Goal: Transaction & Acquisition: Purchase product/service

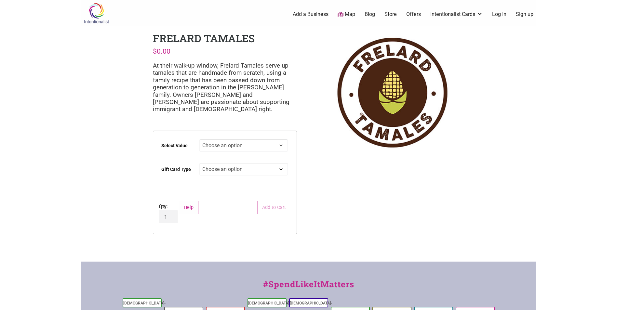
click at [229, 145] on select "Choose an option $25 $50 $100 $200 $500" at bounding box center [243, 145] width 89 height 13
click at [199, 139] on select "Choose an option $25 $50 $100 $200 $500" at bounding box center [243, 145] width 89 height 13
select select "$100"
click at [240, 170] on select "Choose an option Physical" at bounding box center [243, 169] width 89 height 13
select select "Physical"
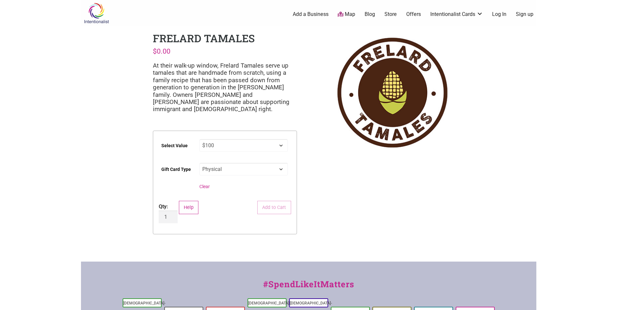
click at [199, 163] on select "Choose an option Physical" at bounding box center [243, 169] width 89 height 13
select select "$100"
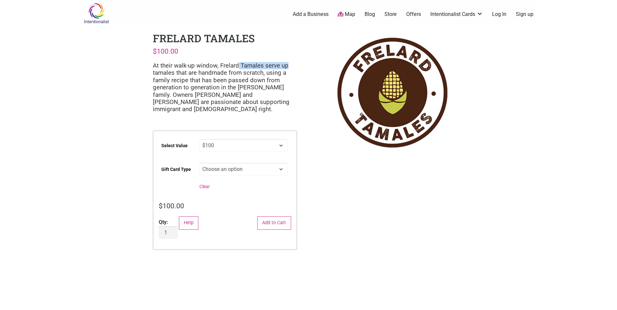
drag, startPoint x: 240, startPoint y: 63, endPoint x: 296, endPoint y: 69, distance: 56.0
click at [296, 69] on p "At their walk-up window, Frelard Tamales serve up tamales that are handmade fro…" at bounding box center [225, 87] width 144 height 51
click at [279, 225] on button "Add to Cart" at bounding box center [274, 223] width 34 height 13
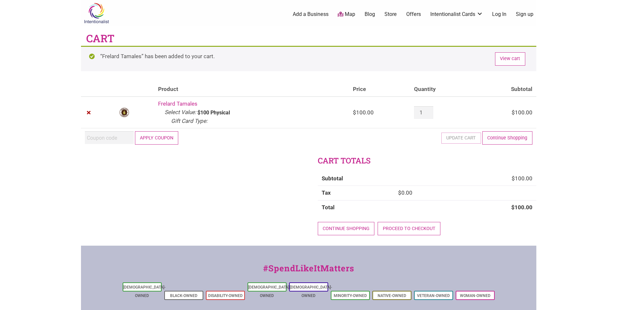
click at [162, 137] on button "Apply coupon" at bounding box center [157, 137] width 44 height 13
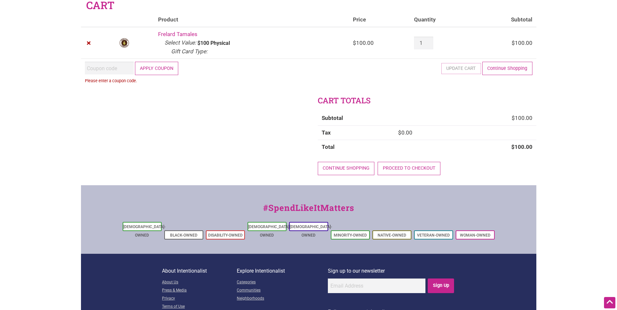
scroll to position [22, 0]
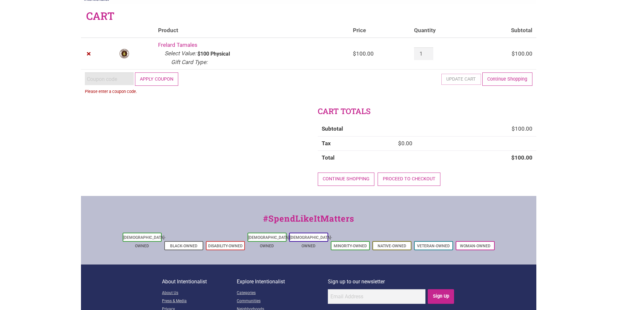
click at [103, 77] on input "Coupon:" at bounding box center [109, 79] width 49 height 13
paste input "2025JUNTOS"
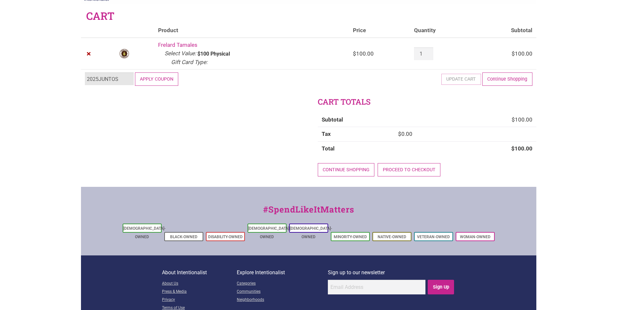
type input "2025JUNTOS"
click at [155, 85] on button "Apply coupon" at bounding box center [157, 79] width 44 height 13
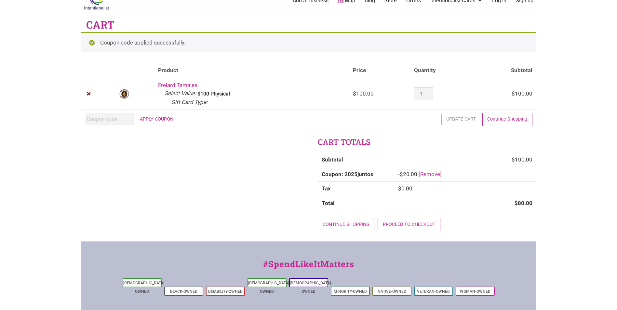
scroll to position [13, 0]
click at [420, 227] on link "Proceed to checkout" at bounding box center [409, 224] width 63 height 13
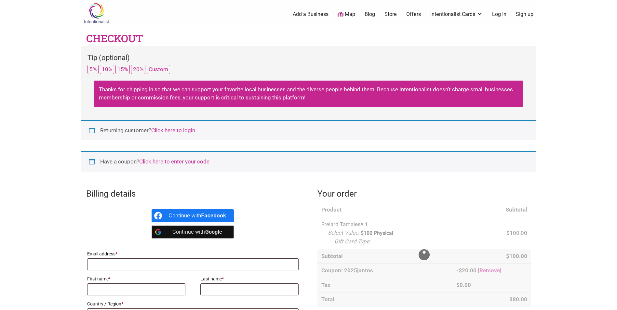
select select "WA"
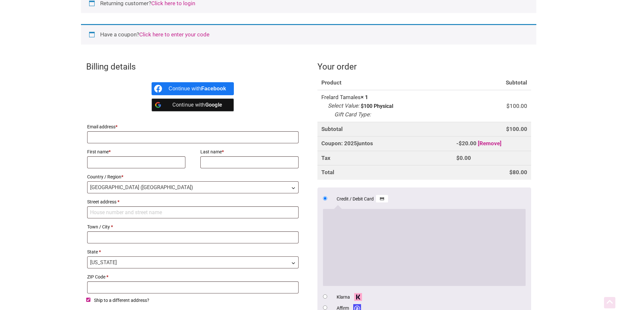
scroll to position [138, 0]
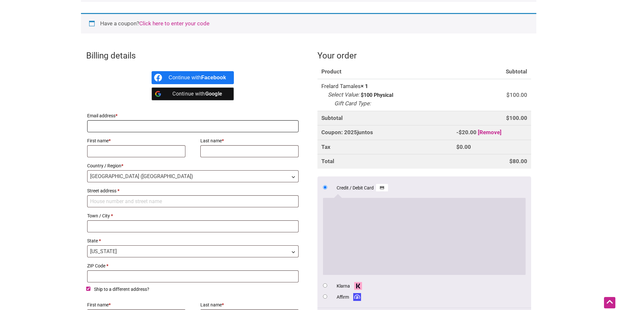
click at [134, 125] on input "Email address *" at bounding box center [193, 126] width 212 height 12
type input "[EMAIL_ADDRESS][DOMAIN_NAME]"
type input "Bothell"
type input "98011"
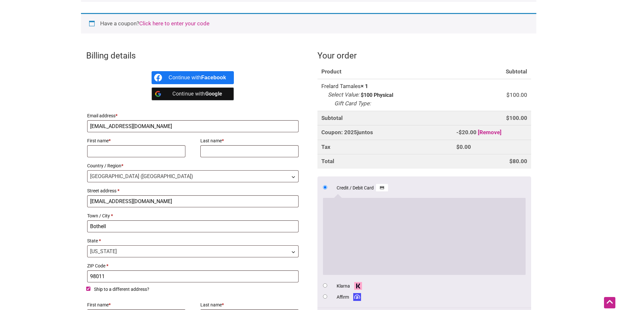
type input "Bothell"
type input "98011"
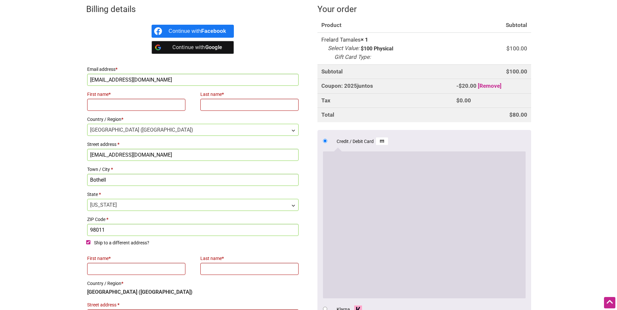
scroll to position [184, 0]
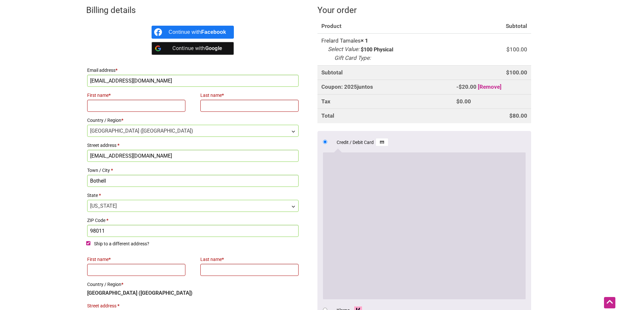
click at [137, 105] on input "First name *" at bounding box center [136, 106] width 99 height 12
type input "Karina"
type input "[PERSON_NAME]"
type input "Karina"
type input "[PERSON_NAME]"
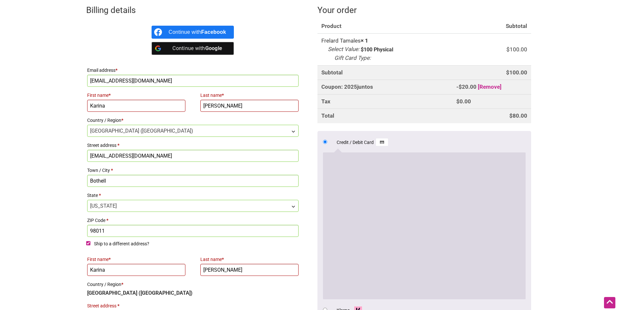
type input "15108 101st PL NE"
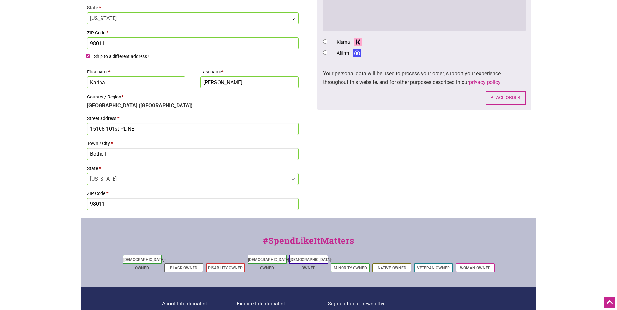
scroll to position [374, 0]
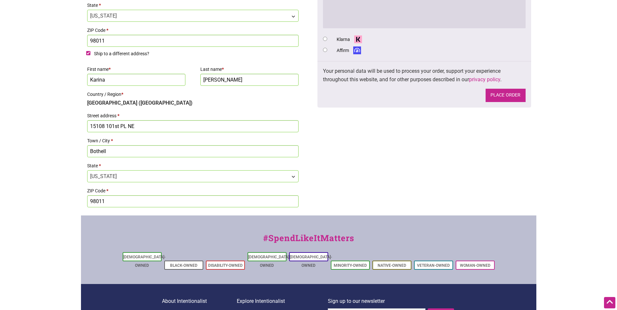
click at [499, 99] on button "Place order" at bounding box center [506, 95] width 40 height 13
